Goal: Task Accomplishment & Management: Manage account settings

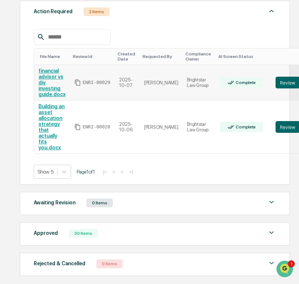
scroll to position [111, 0]
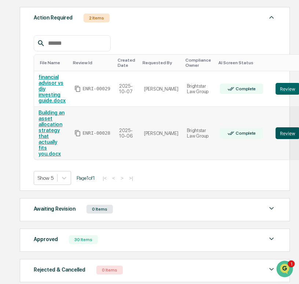
click at [276, 135] on button "Review" at bounding box center [288, 133] width 24 height 12
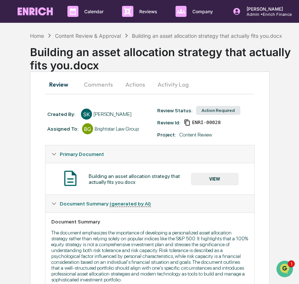
click at [210, 177] on button "VIEW" at bounding box center [215, 179] width 48 height 12
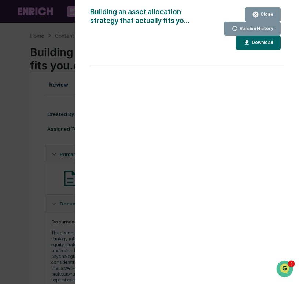
click at [69, 134] on div "Version History 10/07/2025, 03:31 PM Cece Ferraez 10/07/2025, 03:12 PM Cece Fer…" at bounding box center [149, 142] width 299 height 284
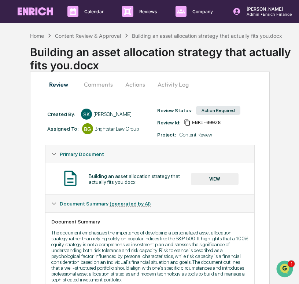
click at [211, 179] on button "VIEW" at bounding box center [215, 179] width 48 height 12
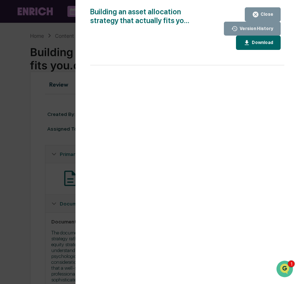
click at [40, 148] on div "Version History 10/07/2025, 03:31 PM Cece Ferraez 10/07/2025, 03:12 PM Cece Fer…" at bounding box center [149, 142] width 299 height 284
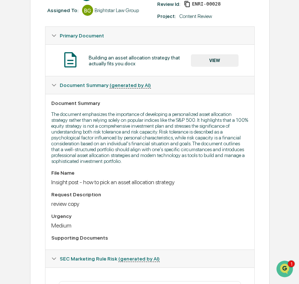
scroll to position [119, 0]
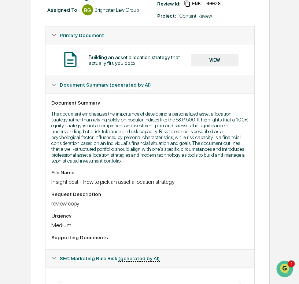
click at [211, 63] on button "VIEW" at bounding box center [215, 60] width 48 height 12
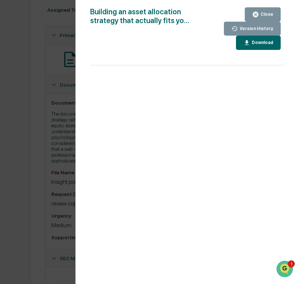
click at [22, 138] on div "Version History 10/07/2025, 03:31 PM Cece Ferraez 10/07/2025, 03:12 PM Cece Fer…" at bounding box center [149, 142] width 299 height 284
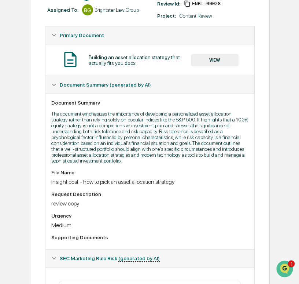
scroll to position [0, 0]
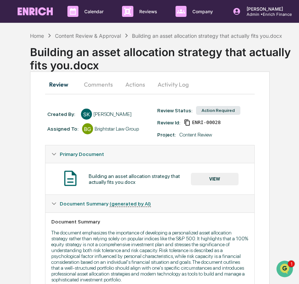
click at [137, 85] on button "Actions" at bounding box center [135, 84] width 33 height 18
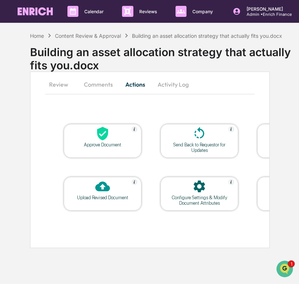
click at [106, 86] on button "Comments" at bounding box center [98, 84] width 41 height 18
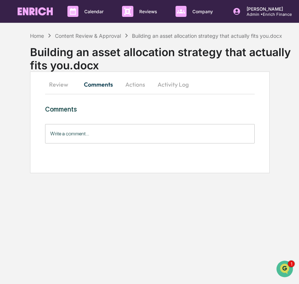
click at [108, 138] on input "Write a comment..." at bounding box center [149, 133] width 209 height 19
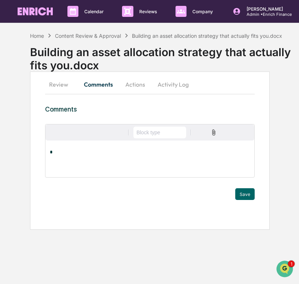
click at [108, 138] on button "button" at bounding box center [106, 132] width 12 height 12
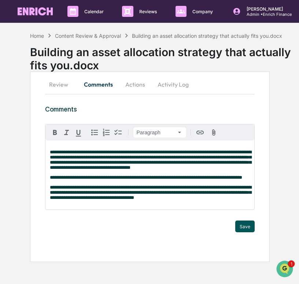
click at [252, 232] on button "Save" at bounding box center [244, 226] width 19 height 12
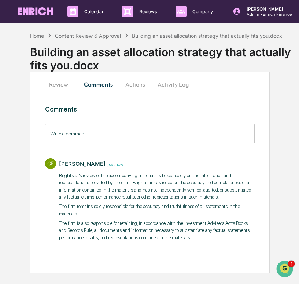
click at [137, 84] on button "Actions" at bounding box center [135, 84] width 33 height 18
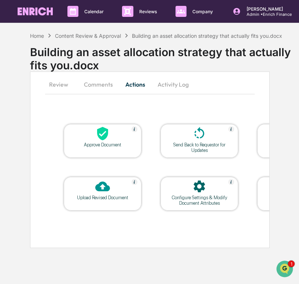
click at [95, 136] on div at bounding box center [102, 134] width 73 height 16
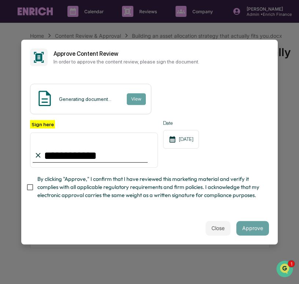
type input "**********"
click at [62, 189] on span "By clicking "Approve," I confirm that I have reviewed this marketing material a…" at bounding box center [150, 187] width 226 height 25
click at [248, 222] on button "Approve" at bounding box center [252, 228] width 33 height 15
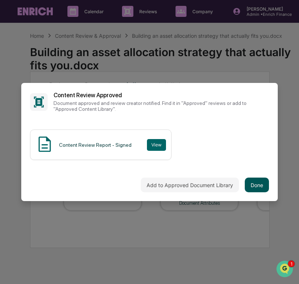
click at [255, 184] on button "Done" at bounding box center [257, 184] width 24 height 15
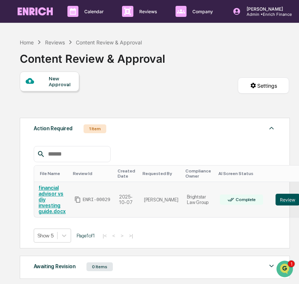
click at [276, 202] on button "Review" at bounding box center [288, 200] width 24 height 12
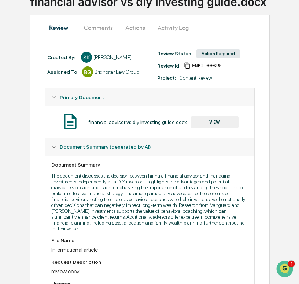
scroll to position [58, 0]
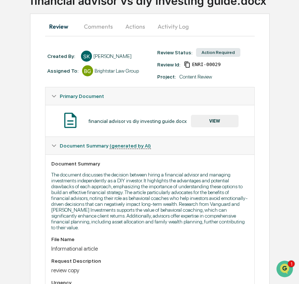
click at [140, 25] on button "Actions" at bounding box center [135, 27] width 33 height 18
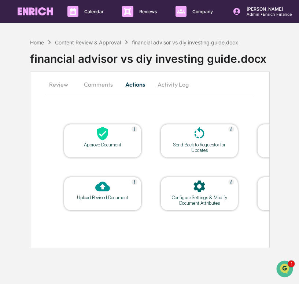
click at [96, 196] on div "Upload Revised Document" at bounding box center [103, 197] width 66 height 5
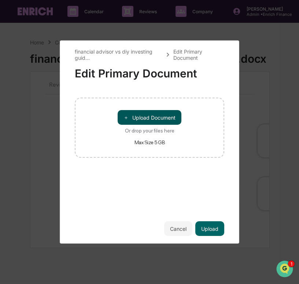
click at [146, 120] on button "＋ Upload Document" at bounding box center [150, 117] width 64 height 15
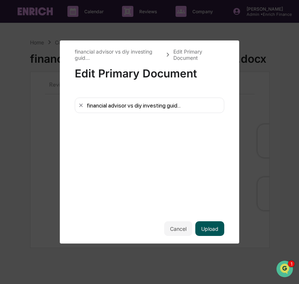
click at [211, 233] on button "Upload" at bounding box center [209, 228] width 29 height 15
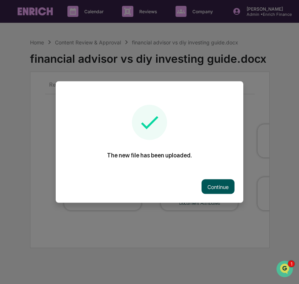
click at [205, 187] on button "Continue" at bounding box center [218, 186] width 33 height 15
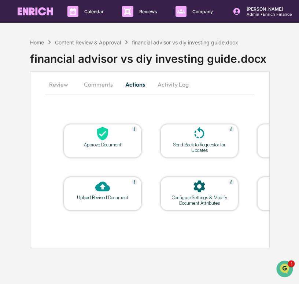
click at [102, 86] on button "Comments" at bounding box center [98, 84] width 41 height 18
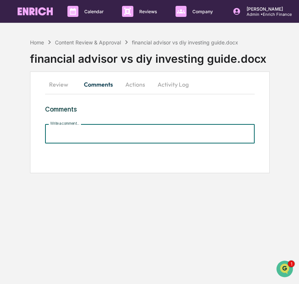
click at [115, 132] on input "Write a comment..." at bounding box center [149, 133] width 209 height 19
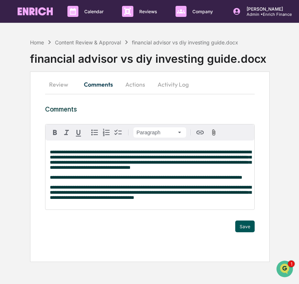
click at [245, 232] on button "Save" at bounding box center [244, 226] width 19 height 12
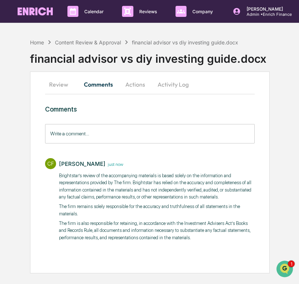
click at [150, 139] on input "Write a comment..." at bounding box center [149, 133] width 209 height 19
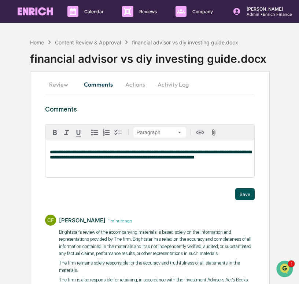
click at [247, 196] on button "Save" at bounding box center [244, 194] width 19 height 12
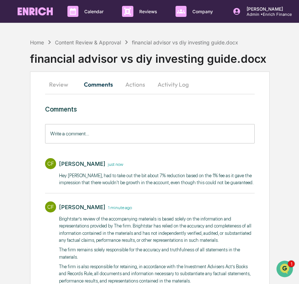
click at [136, 86] on button "Actions" at bounding box center [135, 84] width 33 height 18
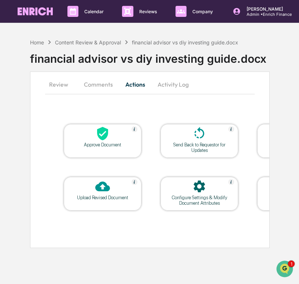
click at [53, 80] on button "Review" at bounding box center [61, 84] width 33 height 18
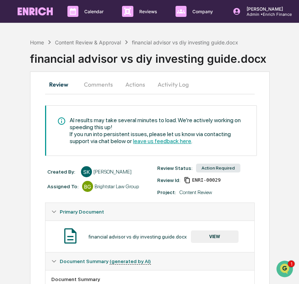
click at [140, 88] on button "Actions" at bounding box center [135, 84] width 33 height 18
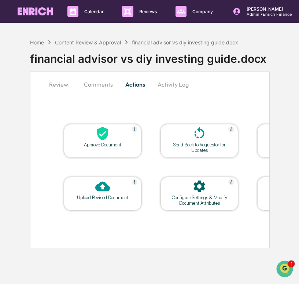
click at [163, 86] on button "Activity Log" at bounding box center [173, 84] width 43 height 18
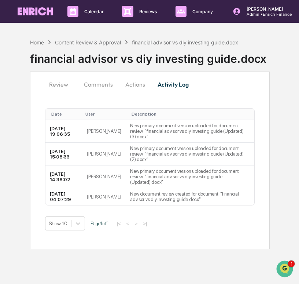
click at [132, 88] on button "Actions" at bounding box center [135, 84] width 33 height 18
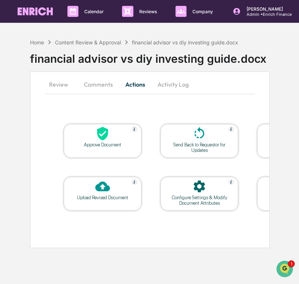
click at [56, 90] on button "Review" at bounding box center [61, 84] width 33 height 18
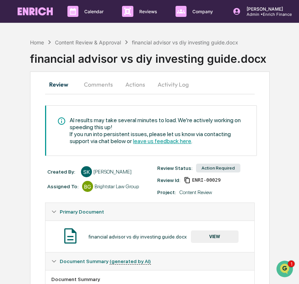
click at [273, 52] on div "financial advisor vs diy investing guide.docx" at bounding box center [164, 55] width 269 height 19
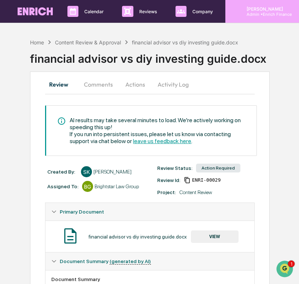
click at [254, 8] on p "[PERSON_NAME]" at bounding box center [266, 8] width 51 height 5
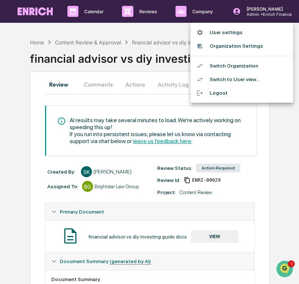
click at [230, 65] on li "Switch Organization" at bounding box center [242, 66] width 103 height 14
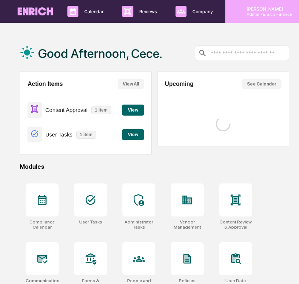
click at [256, 14] on p "Admin • Enrich Finance" at bounding box center [266, 14] width 51 height 5
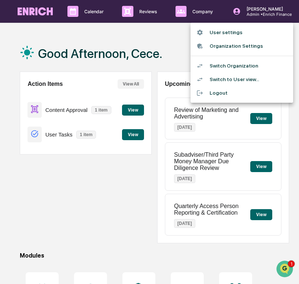
click at [235, 62] on li "Switch Organization" at bounding box center [242, 66] width 103 height 14
